Goal: Task Accomplishment & Management: Manage account settings

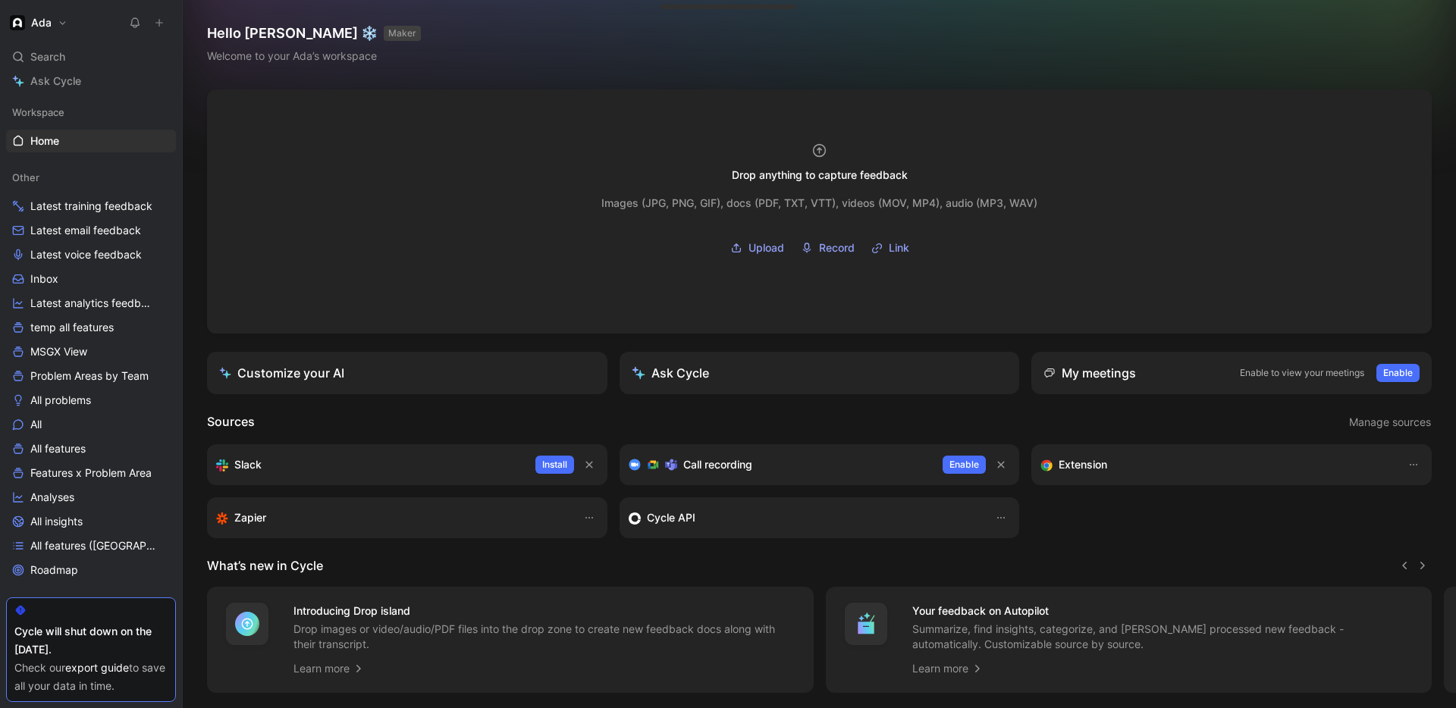
click at [60, 29] on button "Ada" at bounding box center [38, 22] width 65 height 21
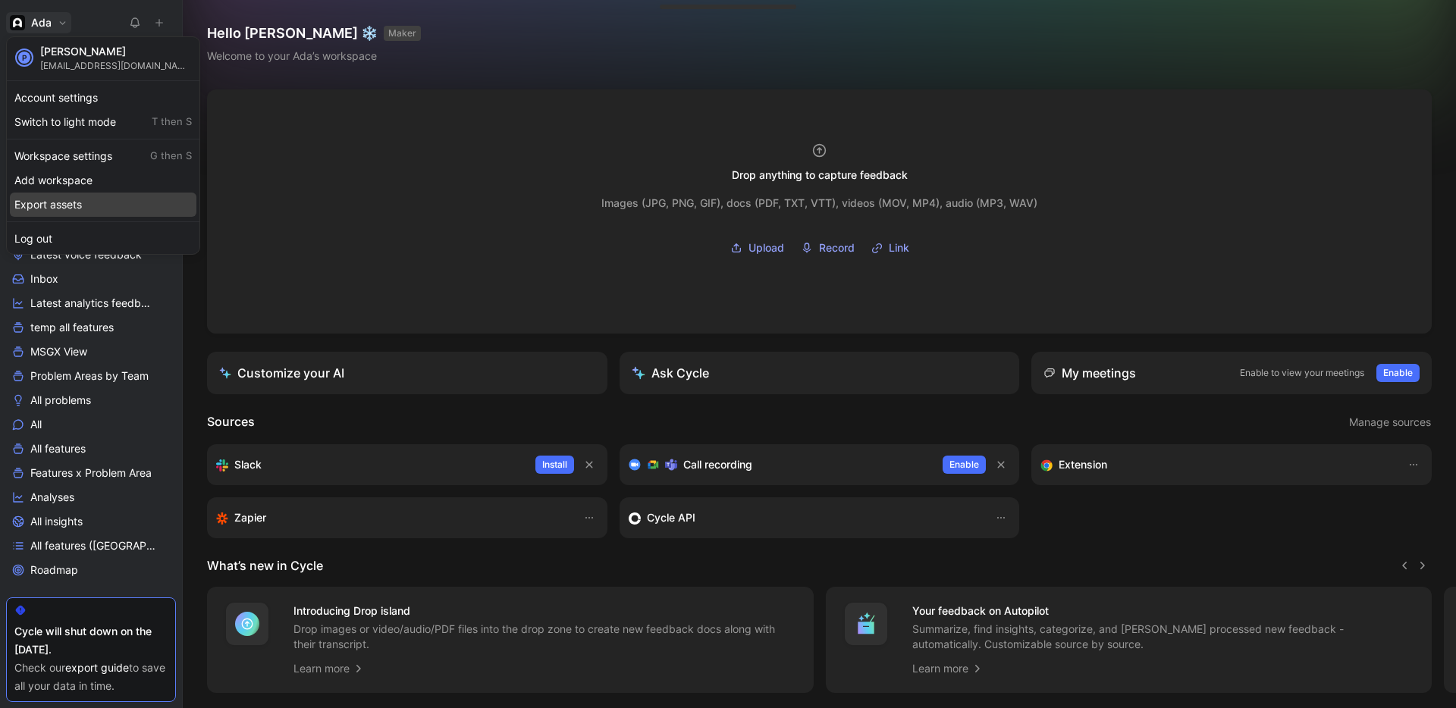
click at [71, 199] on div "Export assets" at bounding box center [103, 205] width 187 height 24
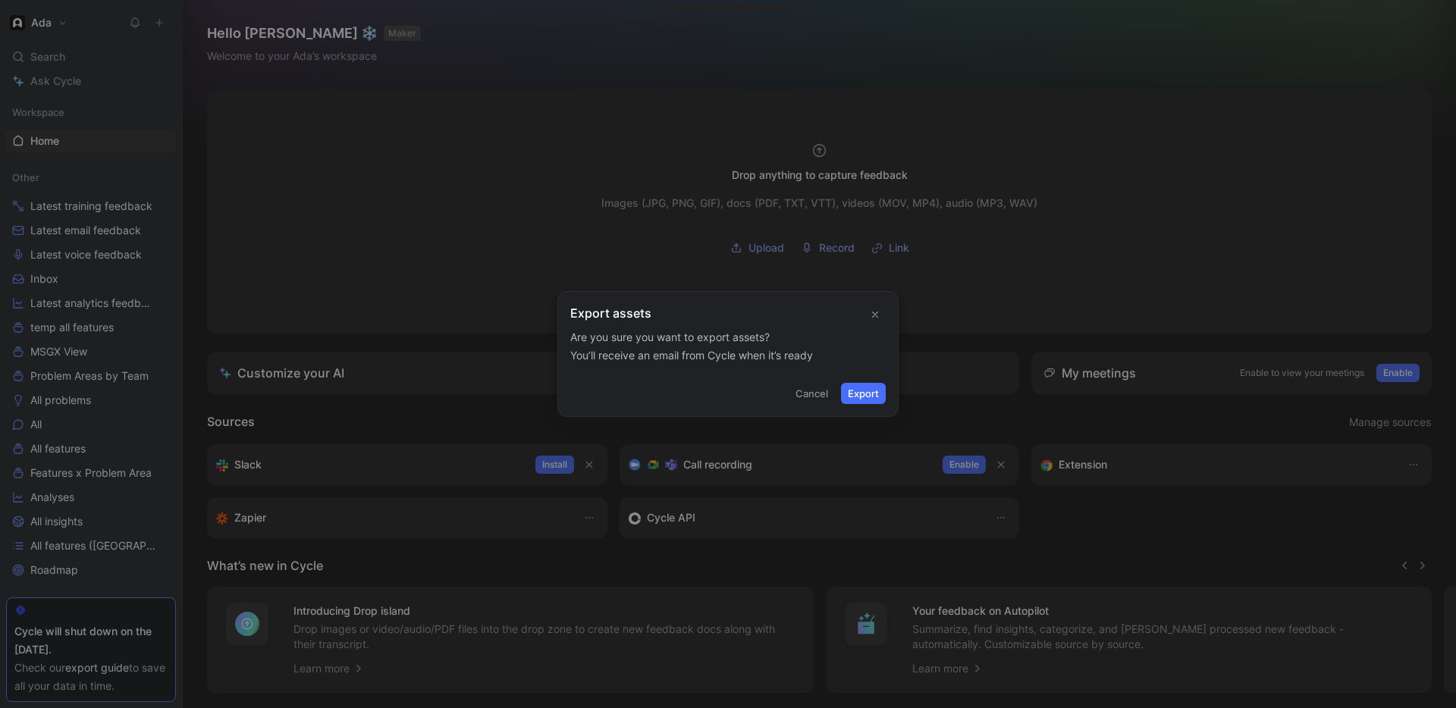
click at [861, 394] on button "Export" at bounding box center [863, 393] width 45 height 21
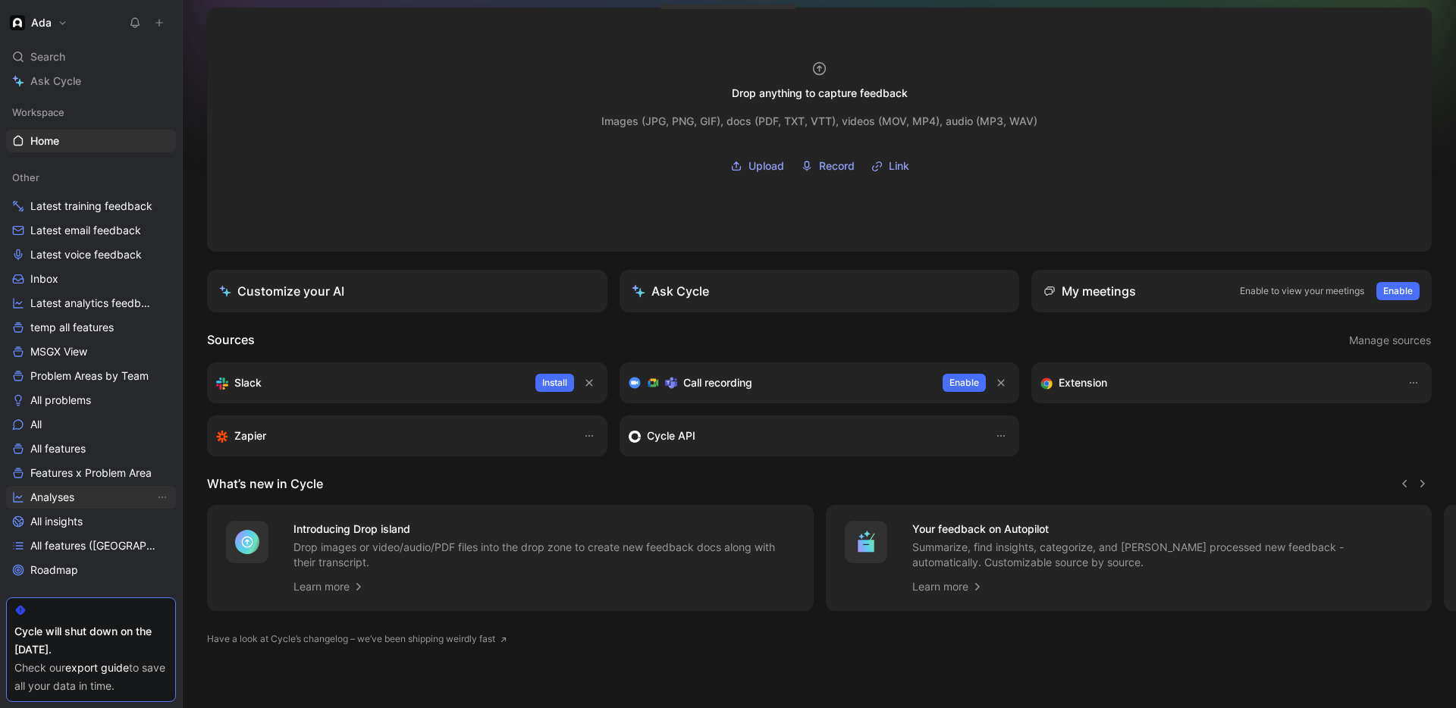
scroll to position [175, 0]
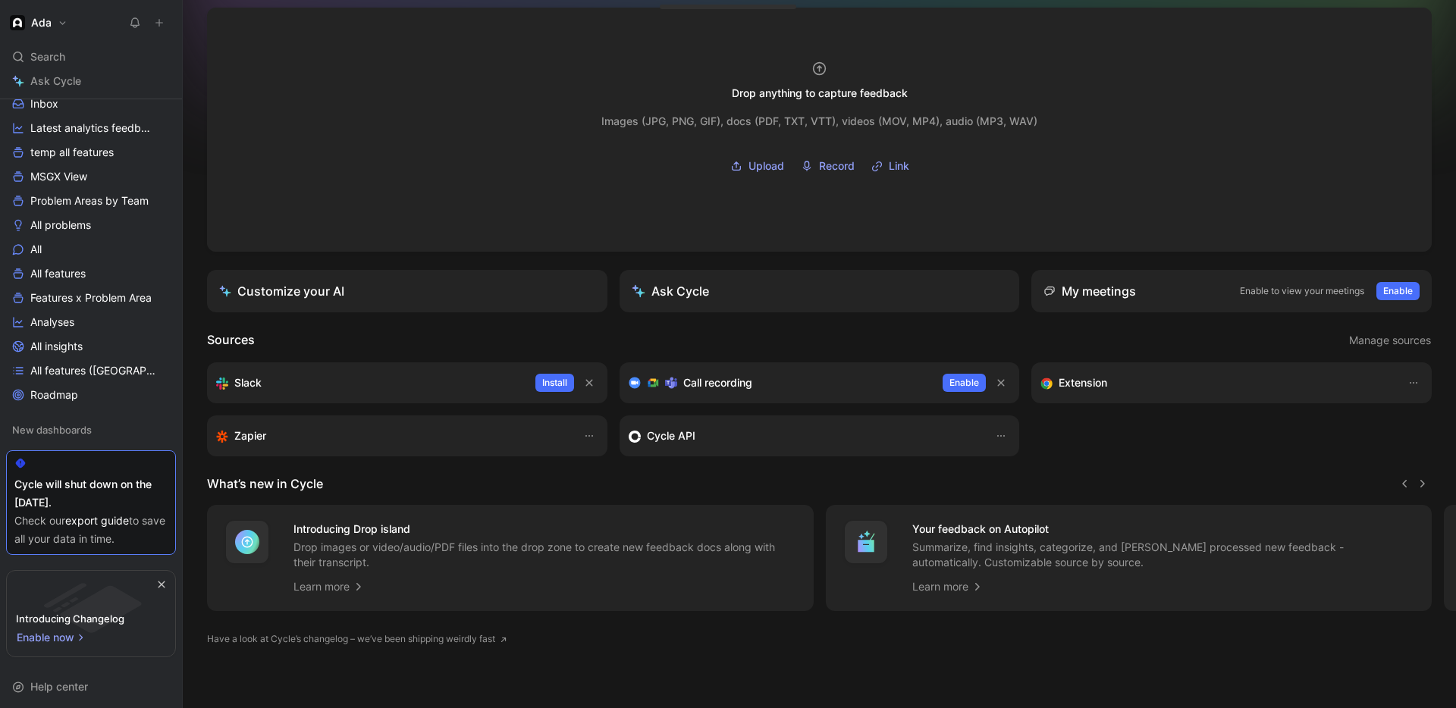
click at [38, 28] on h1 "Ada" at bounding box center [41, 23] width 20 height 14
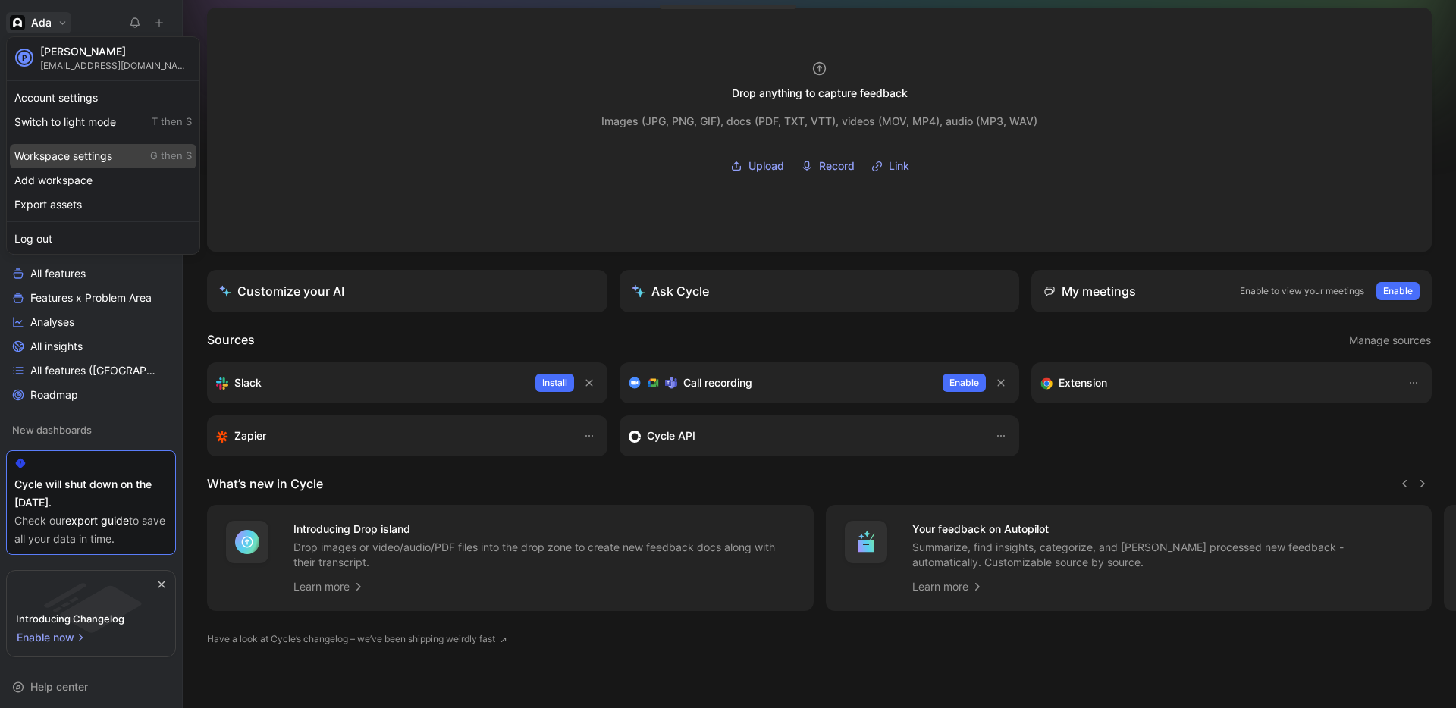
click at [91, 155] on div "Workspace settings G then S" at bounding box center [103, 156] width 187 height 24
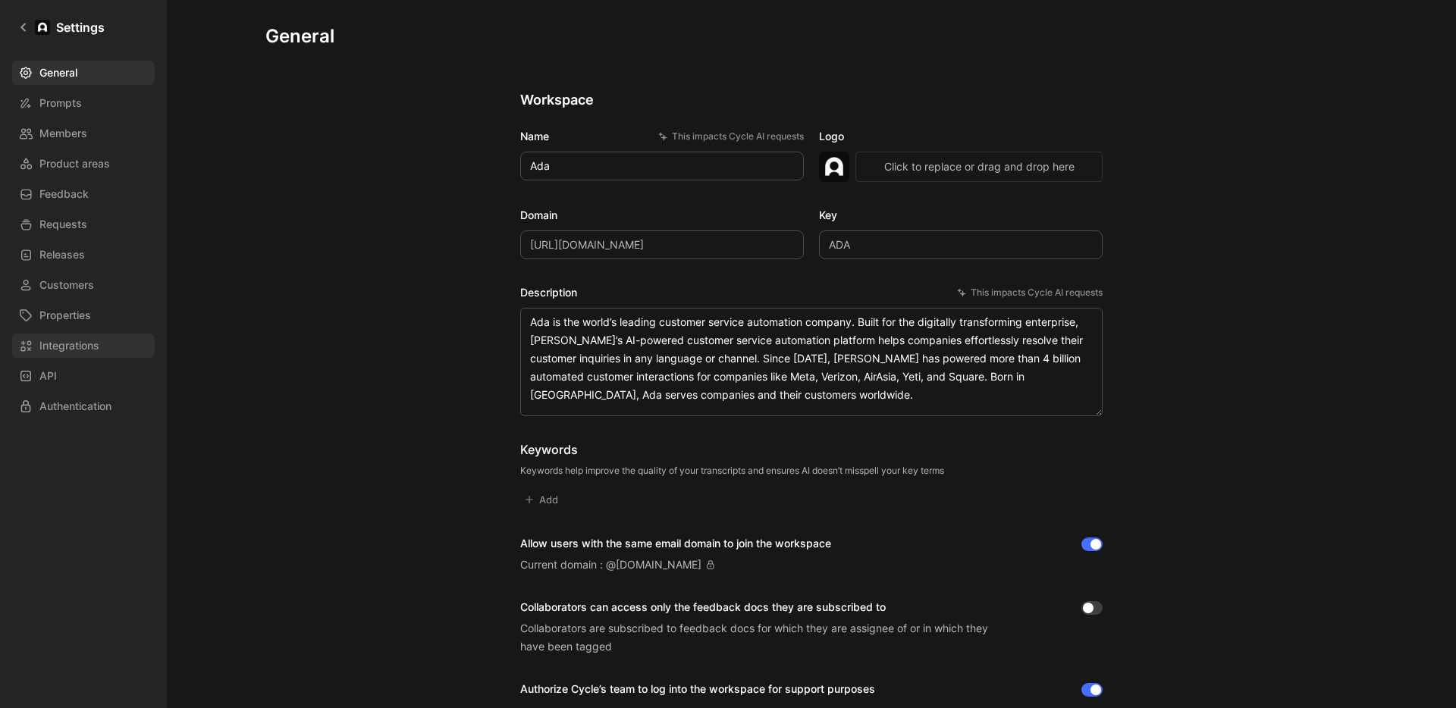
click at [44, 350] on span "Integrations" at bounding box center [69, 346] width 60 height 18
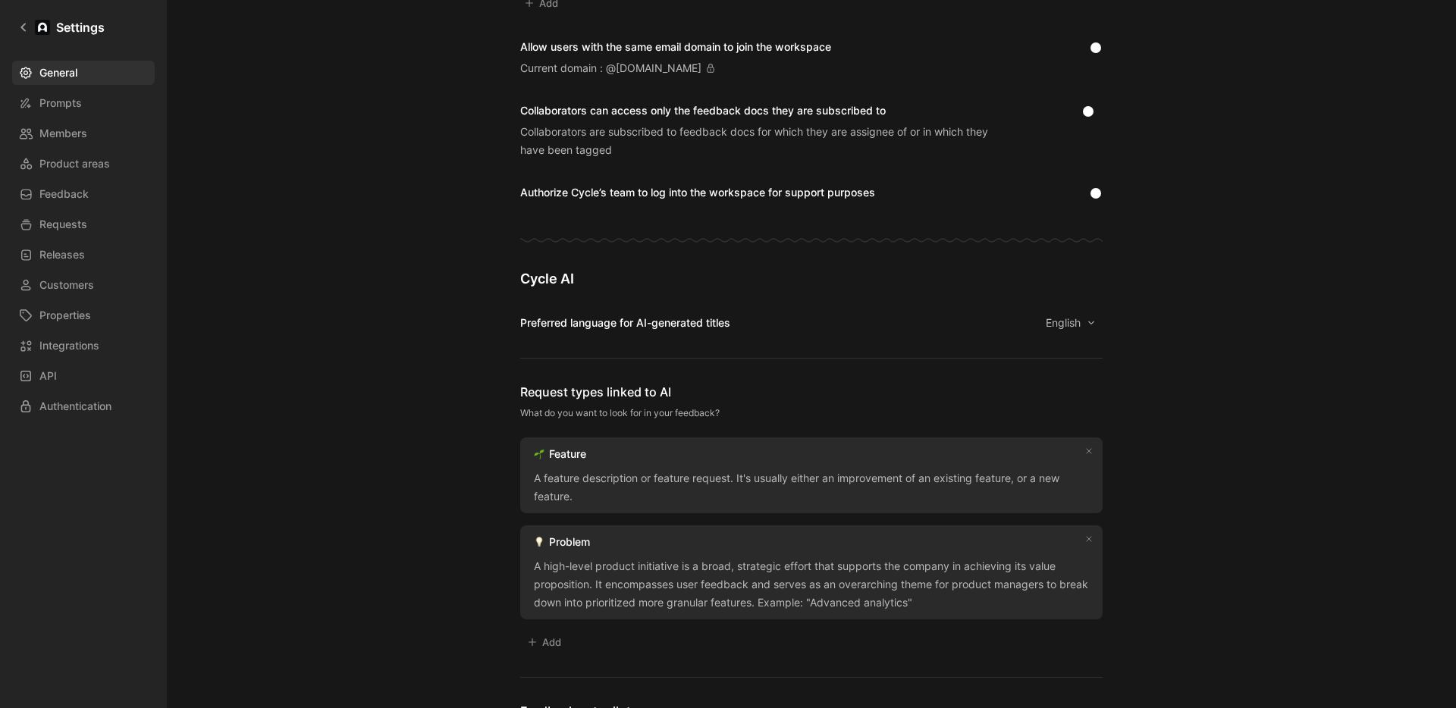
scroll to position [838, 0]
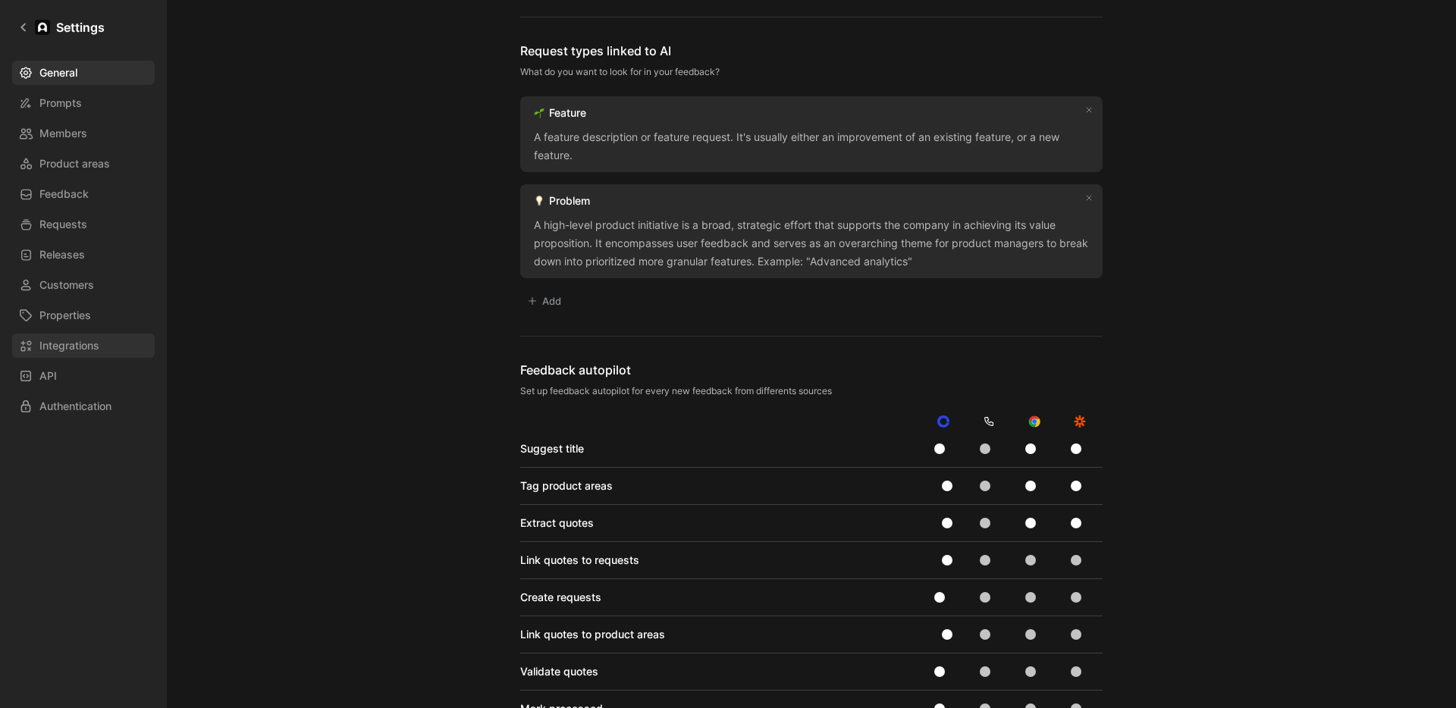
click at [88, 339] on span "Integrations" at bounding box center [69, 346] width 60 height 18
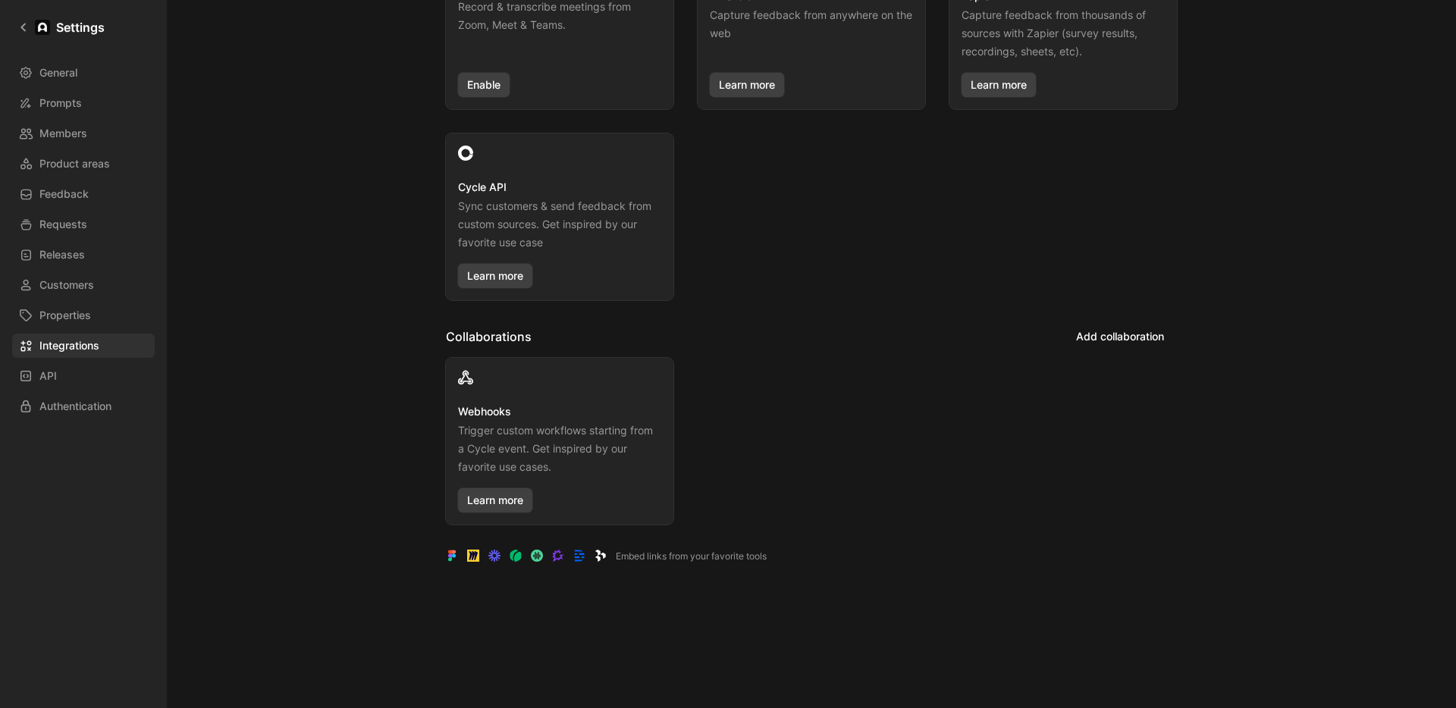
scroll to position [8, 0]
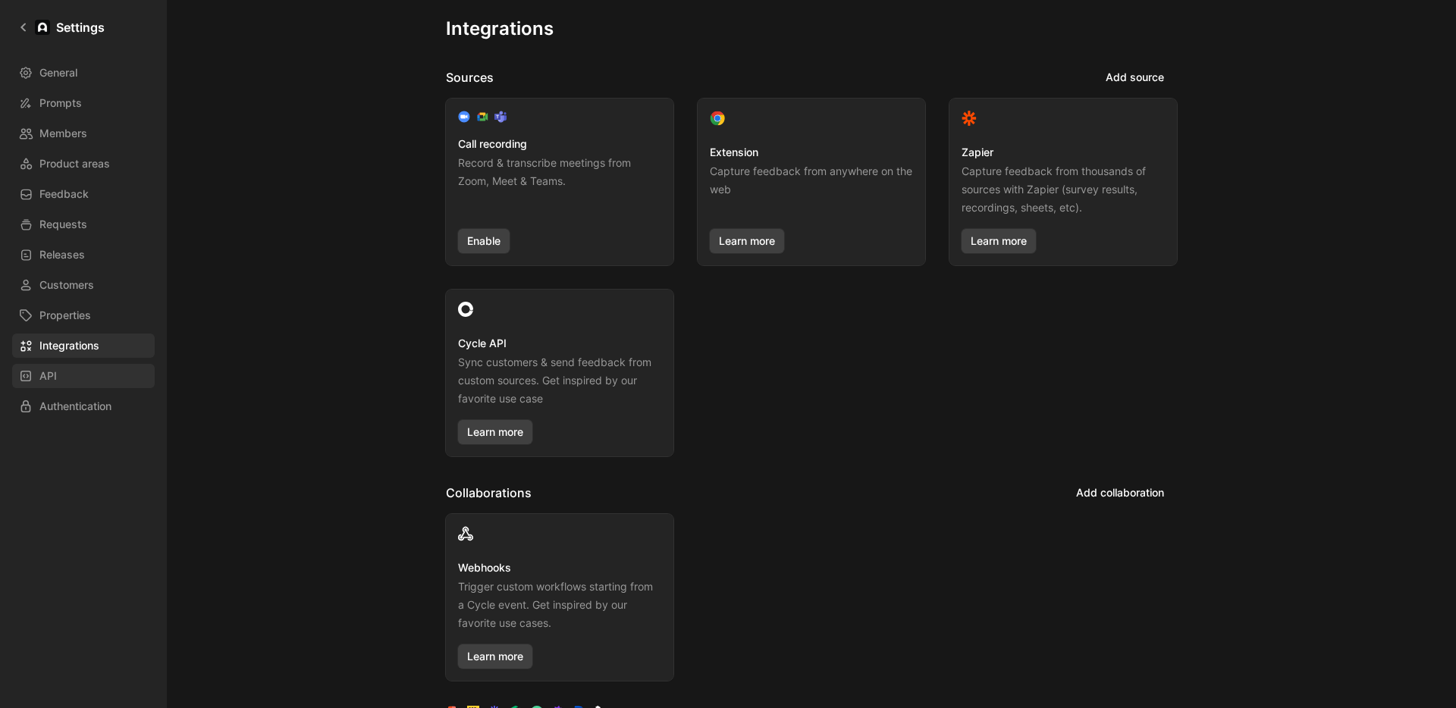
click at [85, 373] on link "API" at bounding box center [83, 376] width 143 height 24
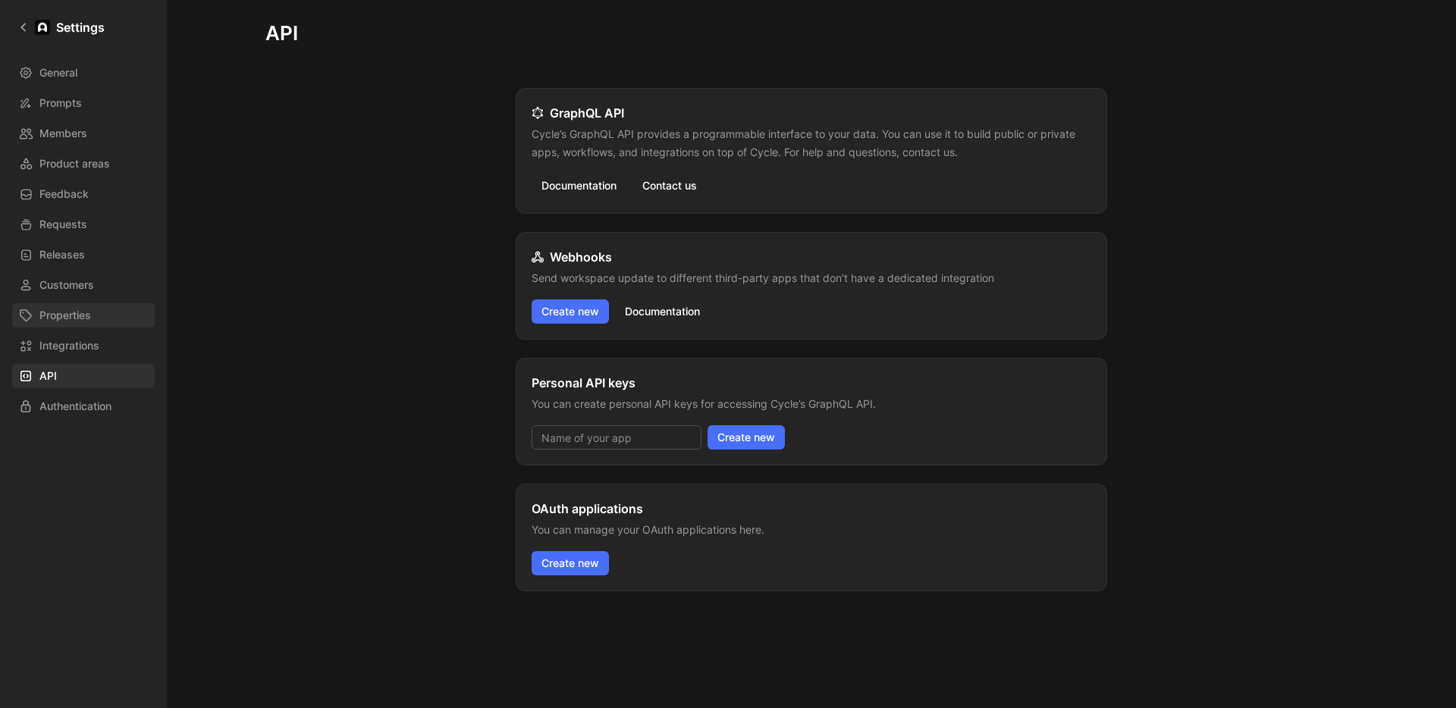
click at [94, 318] on link "Properties" at bounding box center [83, 315] width 143 height 24
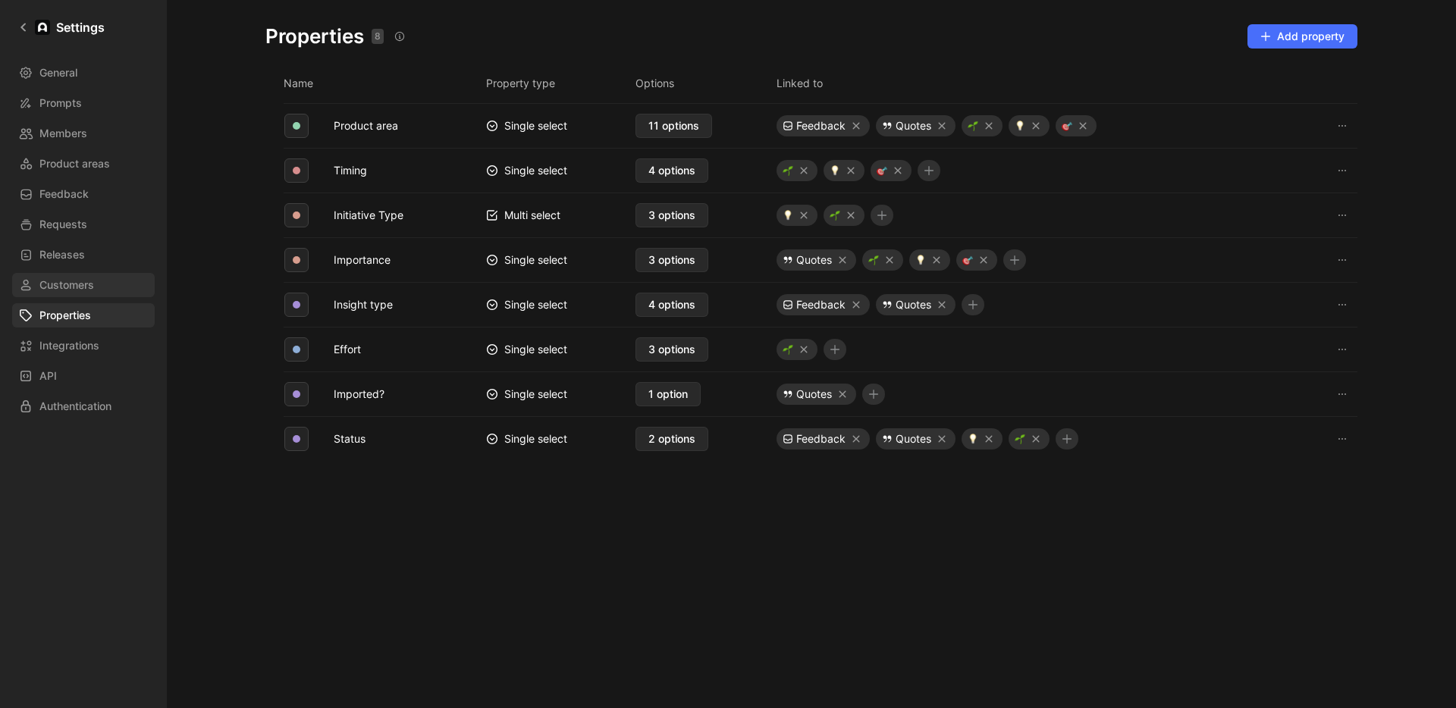
click at [99, 284] on link "Customers" at bounding box center [83, 285] width 143 height 24
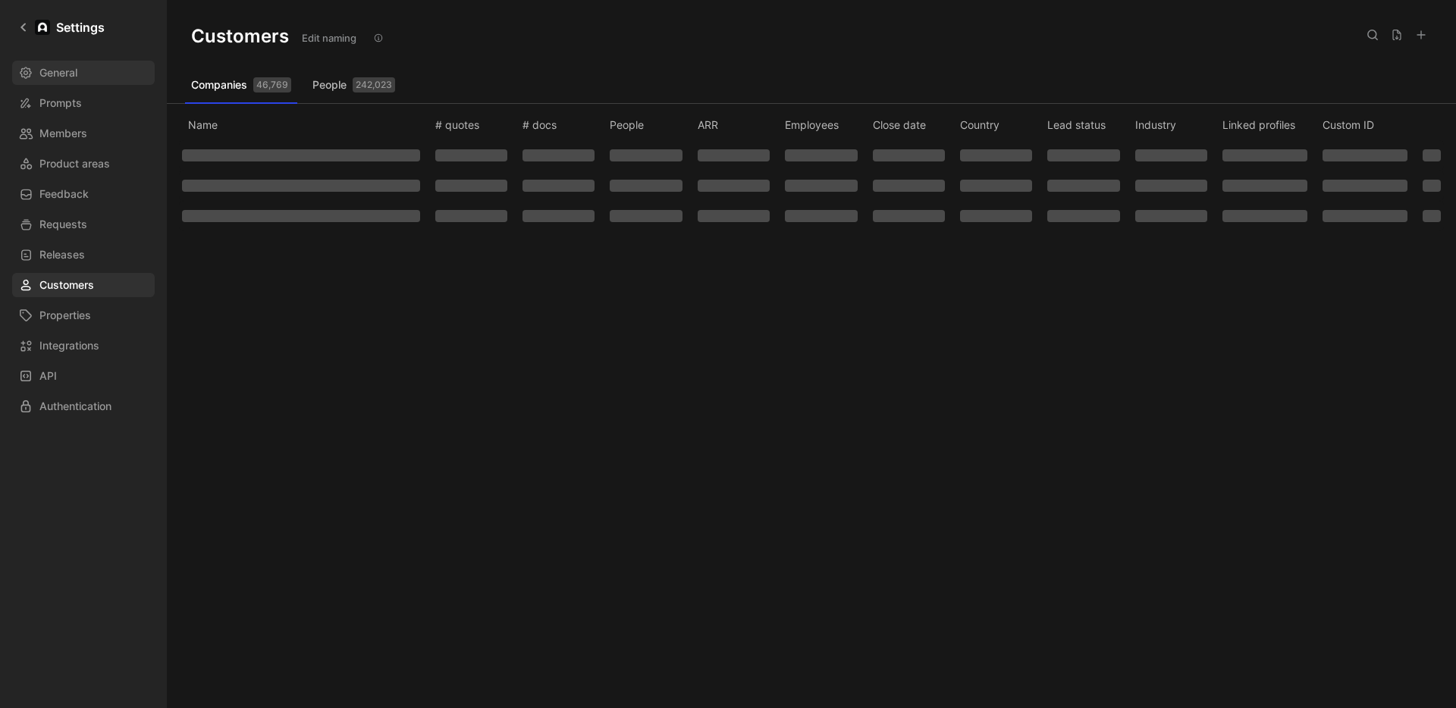
click at [77, 81] on span "General" at bounding box center [58, 73] width 38 height 18
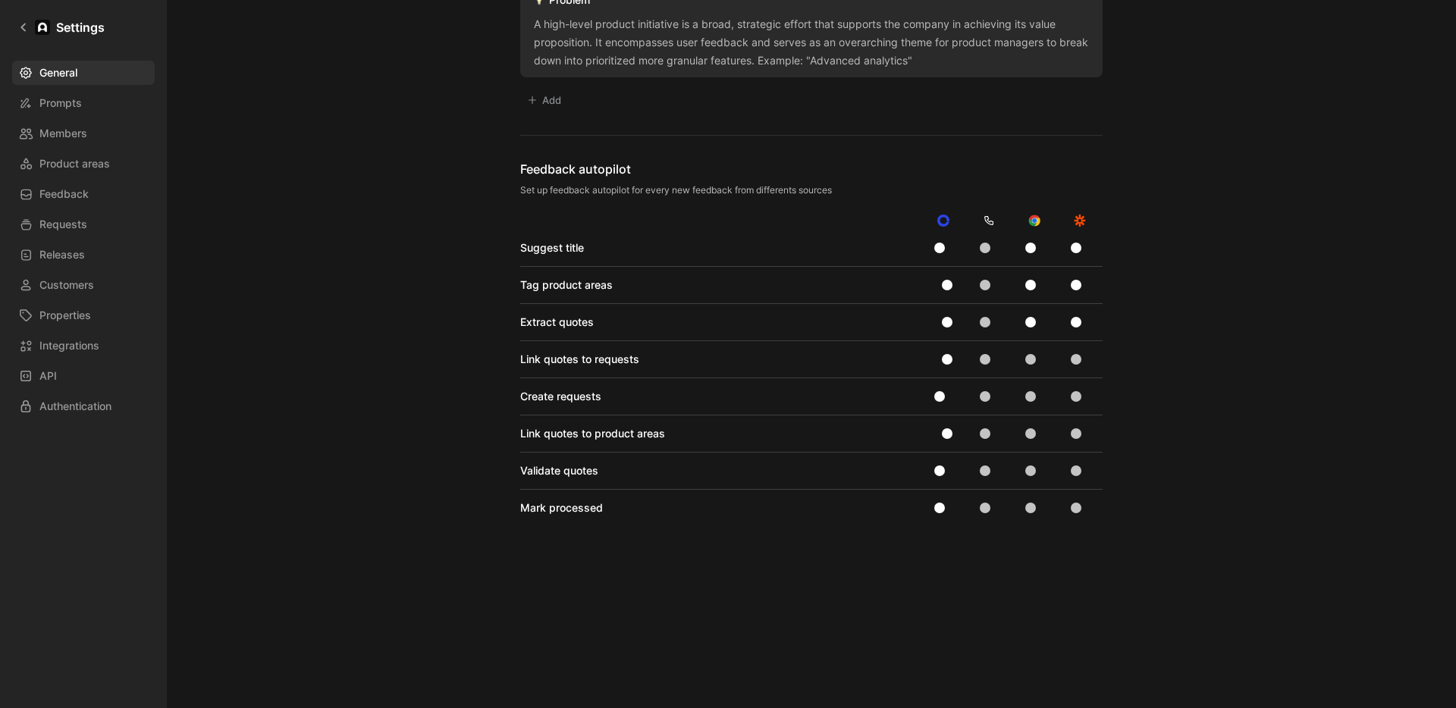
scroll to position [1059, 0]
